Goal: Check status: Check status

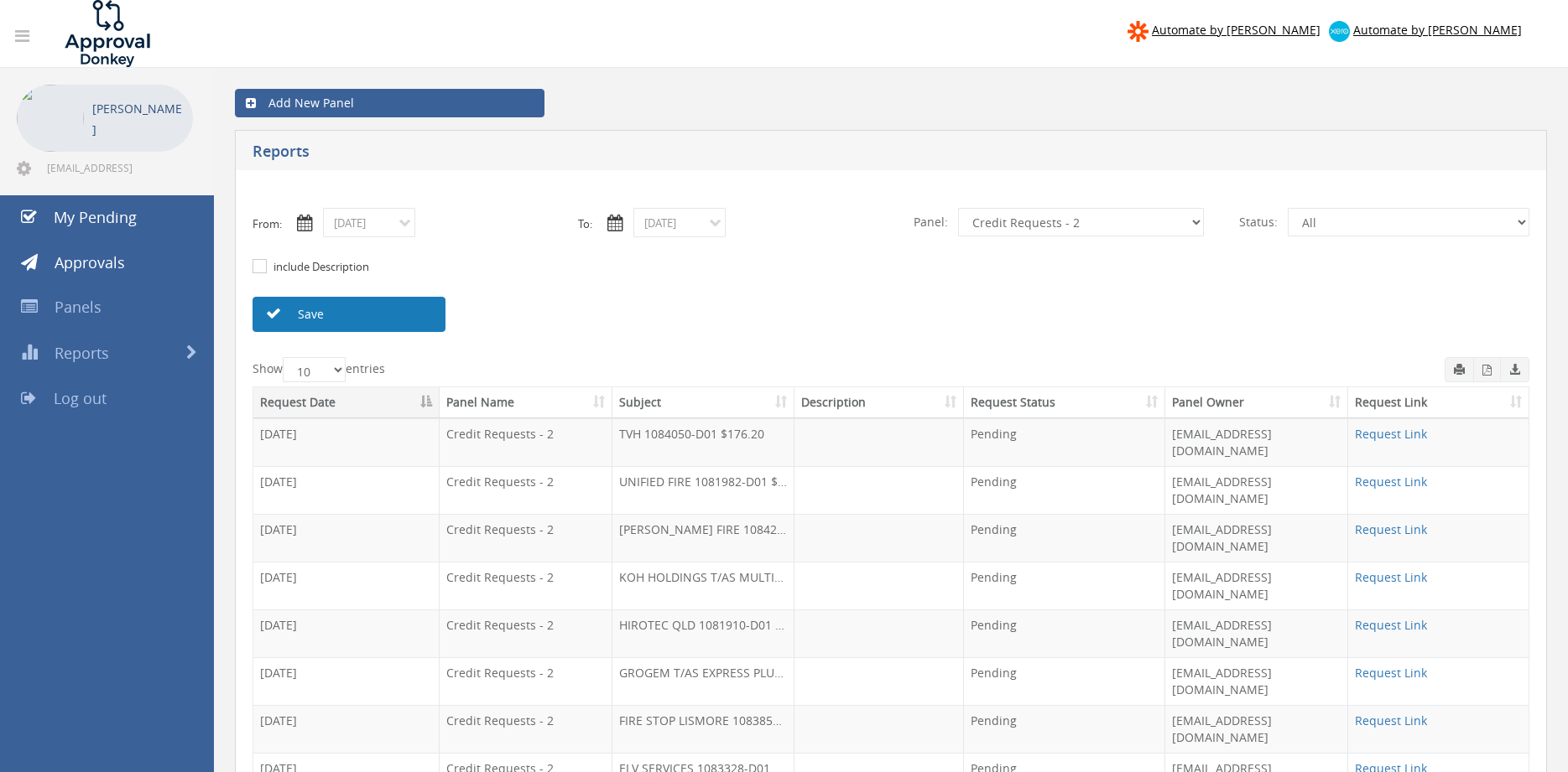
click at [383, 311] on link "Save" at bounding box center [349, 314] width 193 height 35
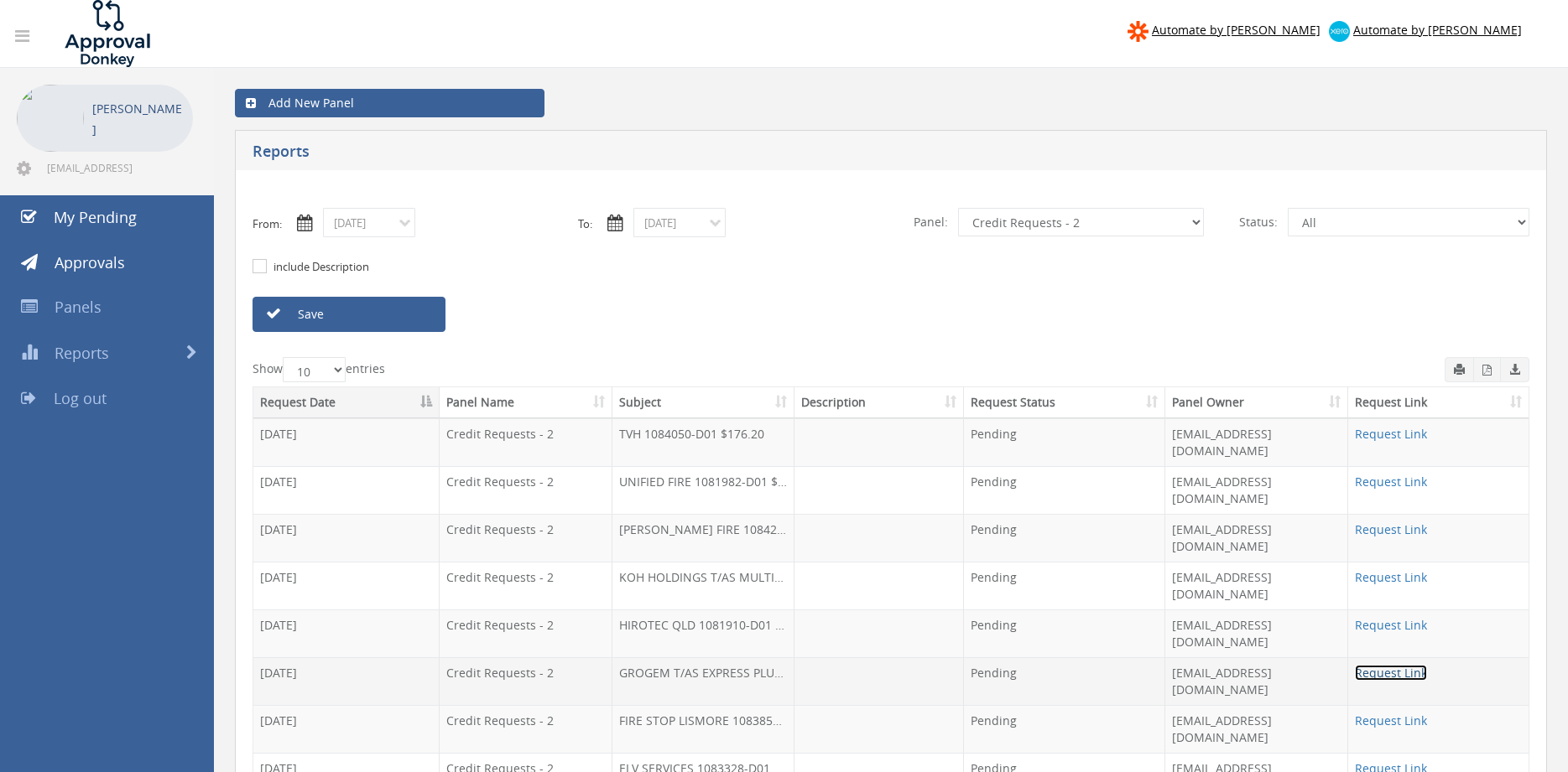
click at [1398, 665] on link "Request Link" at bounding box center [1391, 672] width 72 height 16
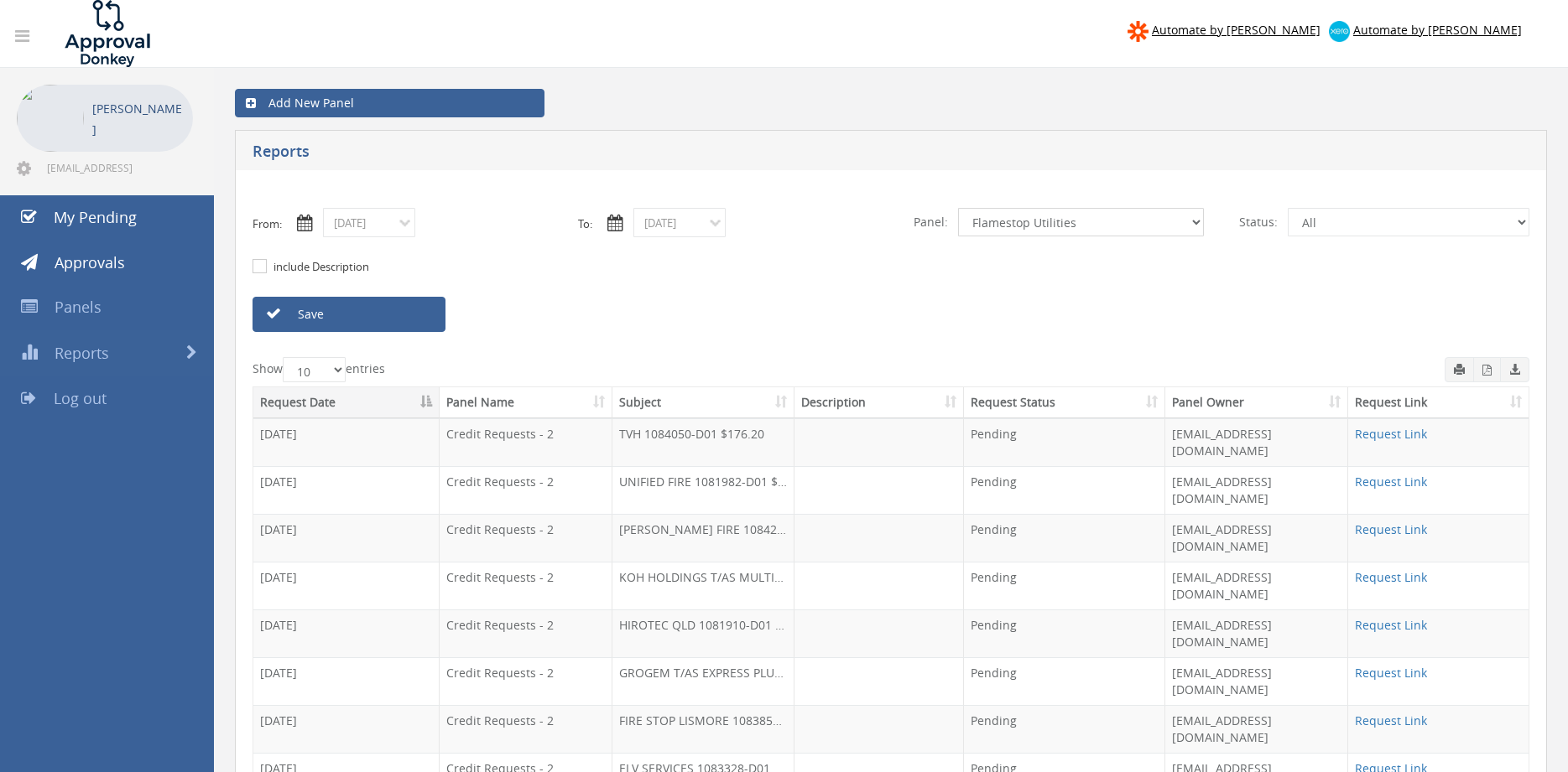
click option "Flamestop Utilities" at bounding box center [0, 0] width 0 height 0
click at [414, 316] on link "Save" at bounding box center [349, 314] width 193 height 35
click at [1382, 713] on link "Request Link" at bounding box center [1391, 720] width 72 height 16
click at [958, 208] on select "All Alarm Credits RG - 3 NZ Utilities Cable and SAI Global NZ Alarms-1 NZ FX Pa…" at bounding box center [1081, 222] width 246 height 28
select select "number:13144"
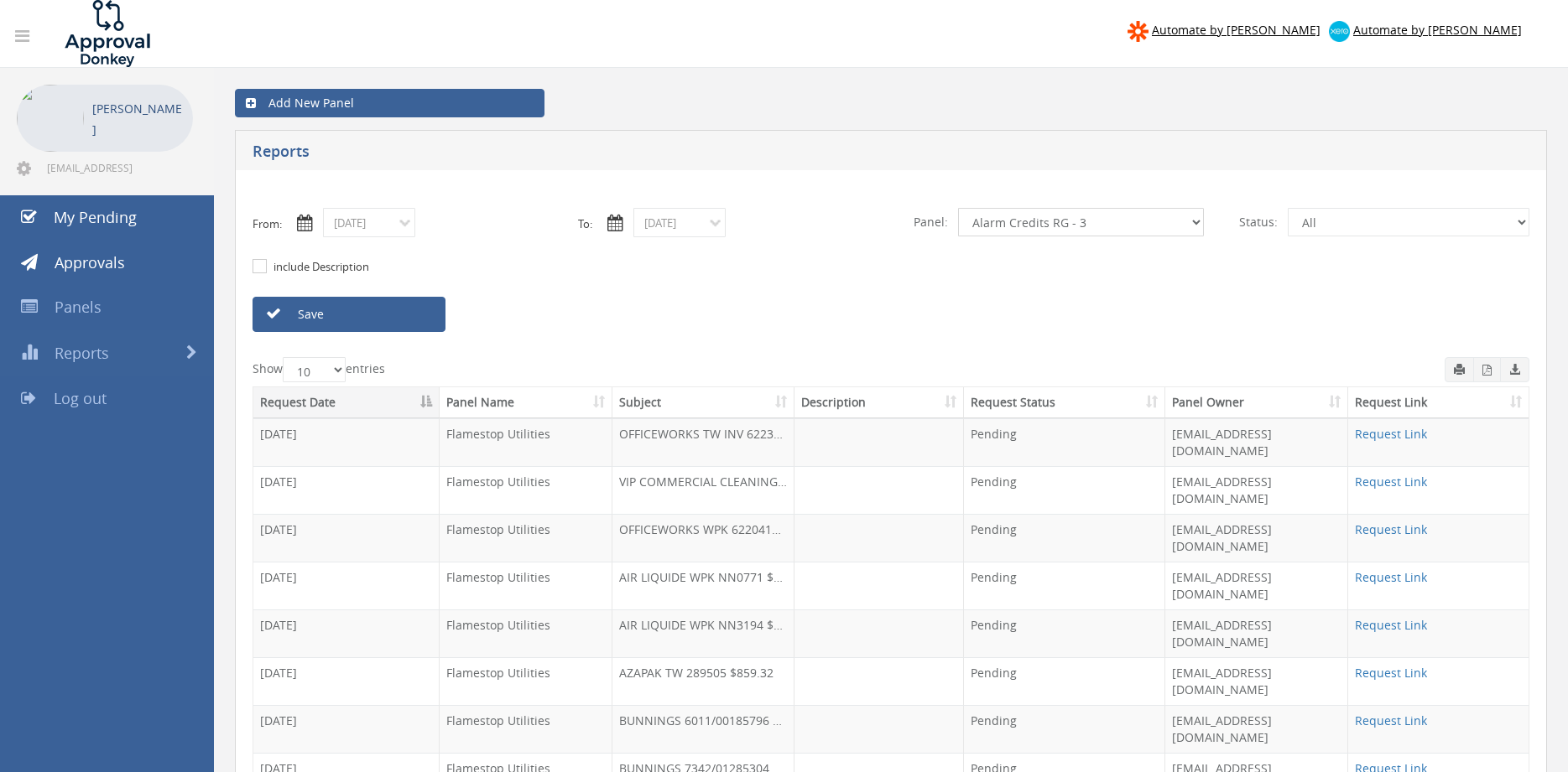
click option "Alarm Credits RG - 3" at bounding box center [0, 0] width 0 height 0
click at [414, 316] on link "Save" at bounding box center [349, 314] width 193 height 35
click at [1405, 713] on link "Request Link" at bounding box center [1391, 720] width 72 height 16
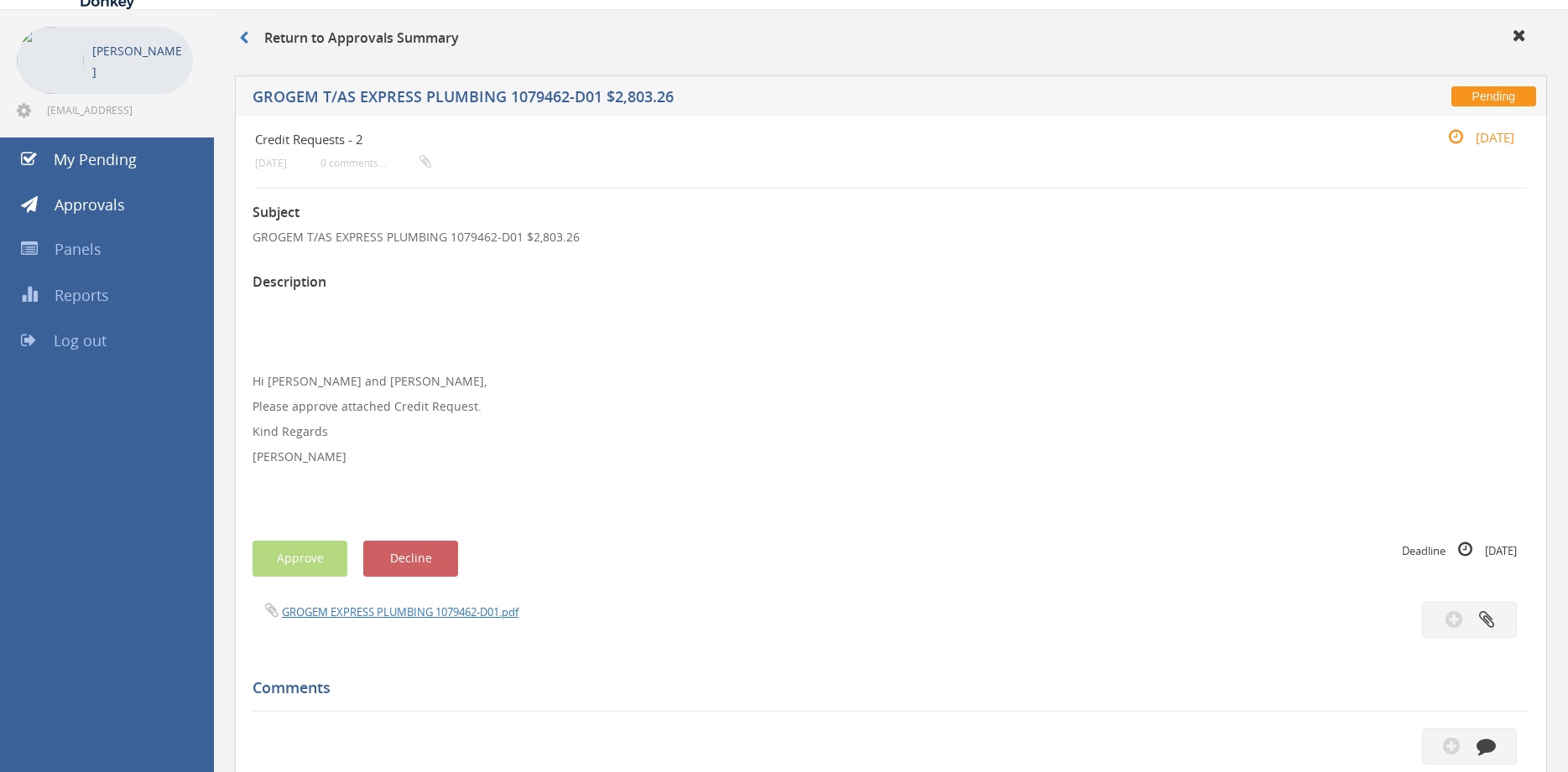
scroll to position [57, 0]
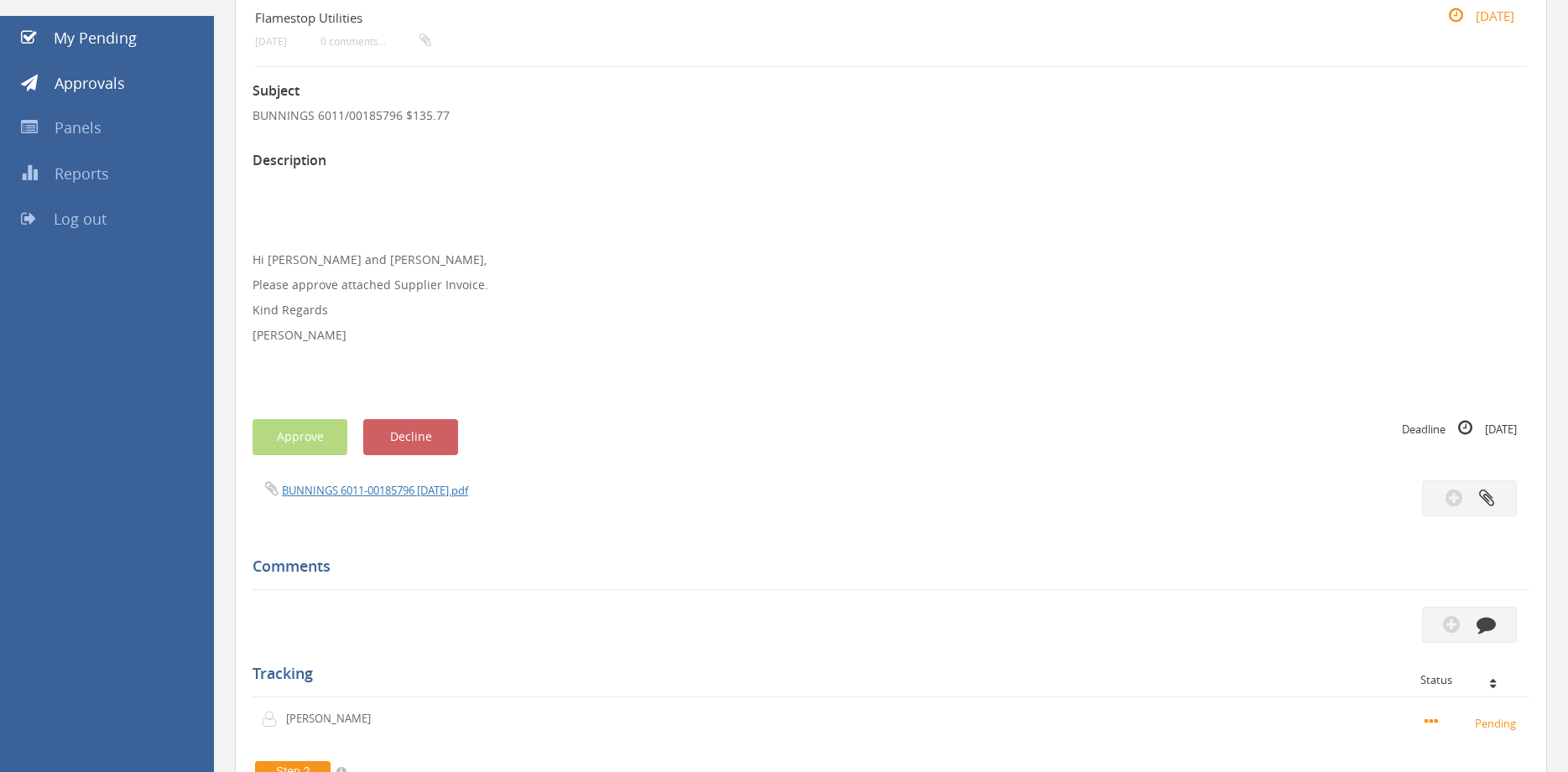
scroll to position [154, 0]
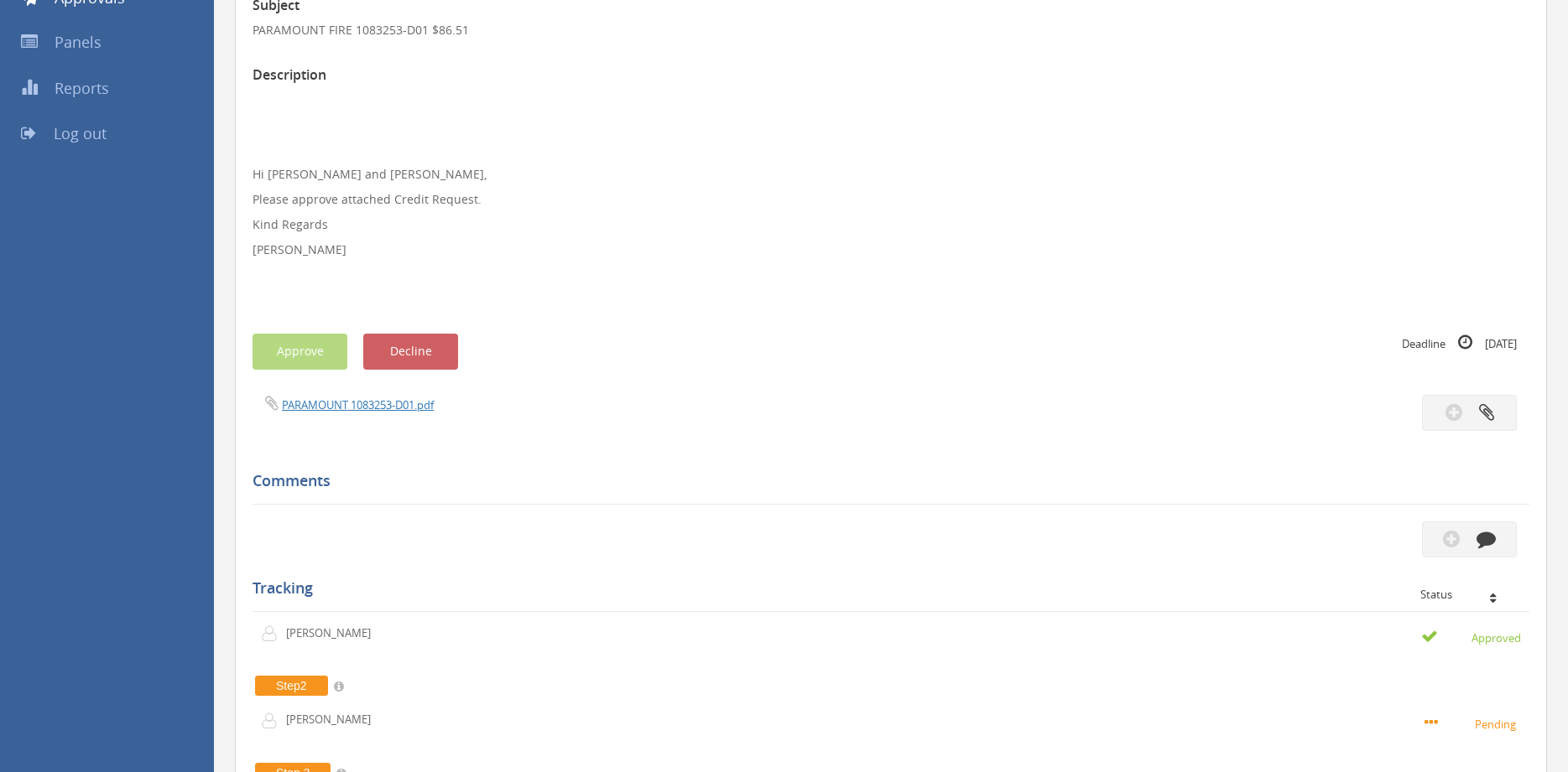
scroll to position [257, 0]
